Goal: Transaction & Acquisition: Purchase product/service

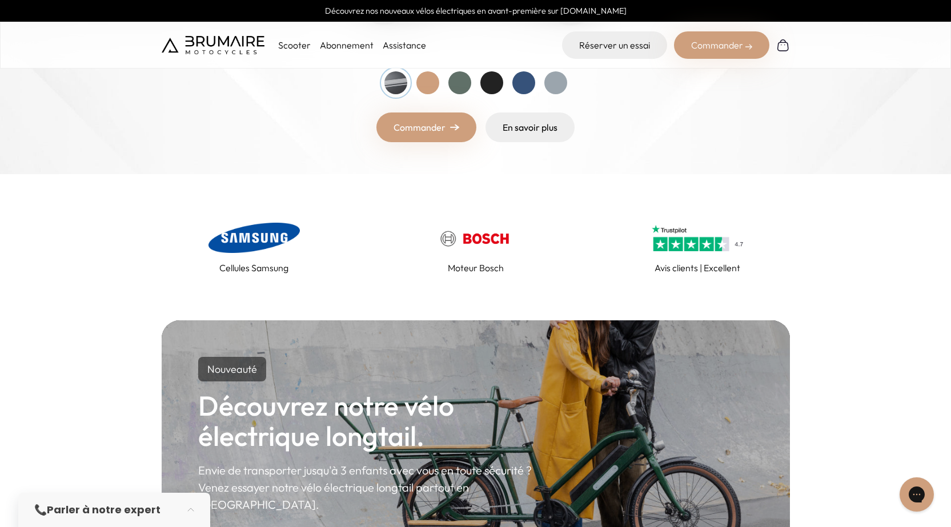
scroll to position [400, 0]
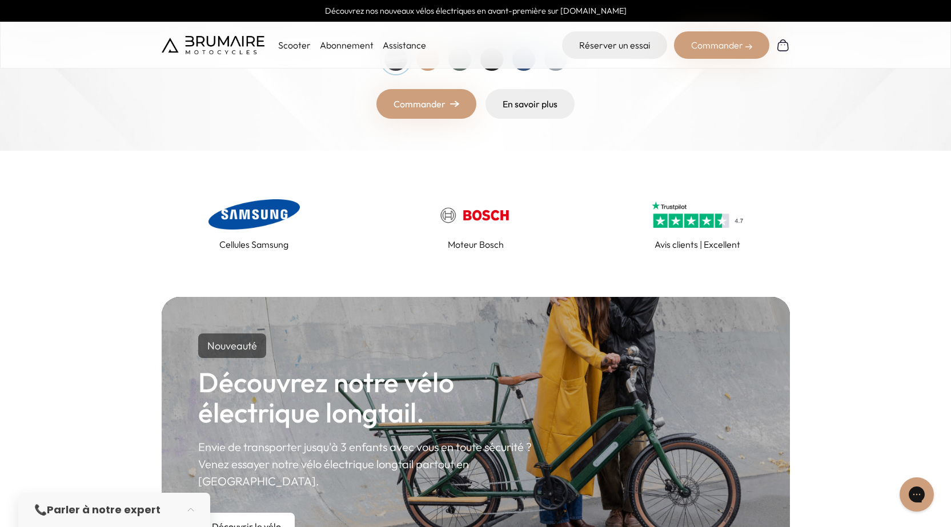
click at [689, 35] on div "Commander" at bounding box center [721, 44] width 95 height 27
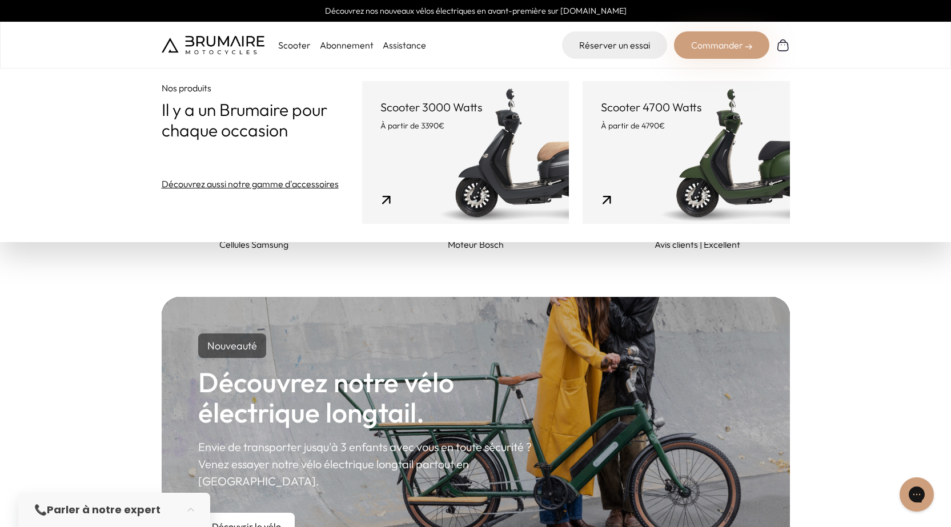
click at [131, 282] on div "Cellules Samsung Moteur Bosch Avis clients | Excellent" at bounding box center [475, 224] width 951 height 146
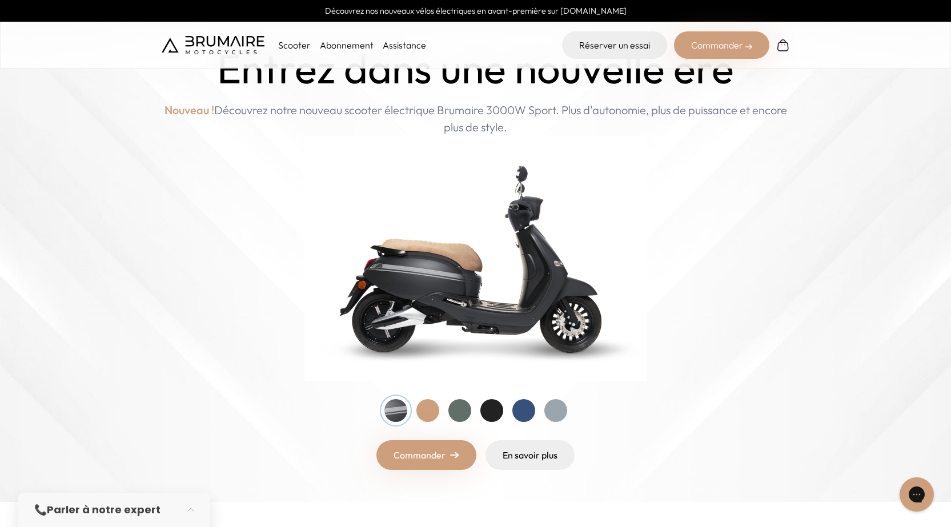
scroll to position [114, 0]
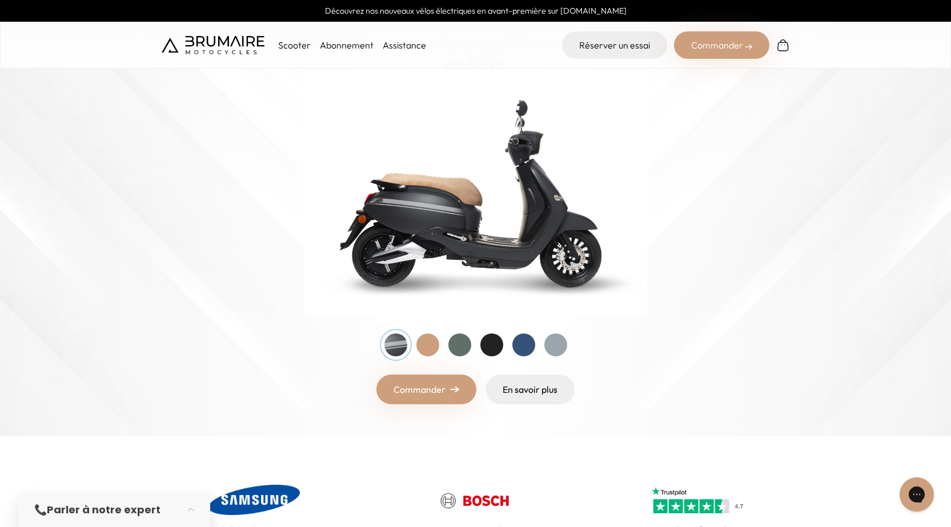
click at [697, 42] on div "Commander" at bounding box center [721, 44] width 95 height 27
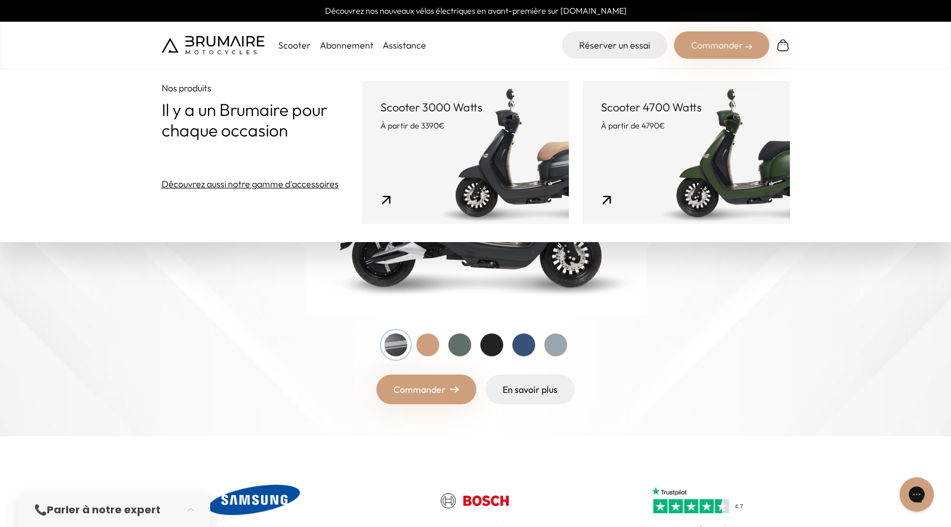
click at [471, 146] on link "Scooter 3000 Watts À partir de 3390€" at bounding box center [465, 152] width 207 height 143
